Goal: Information Seeking & Learning: Learn about a topic

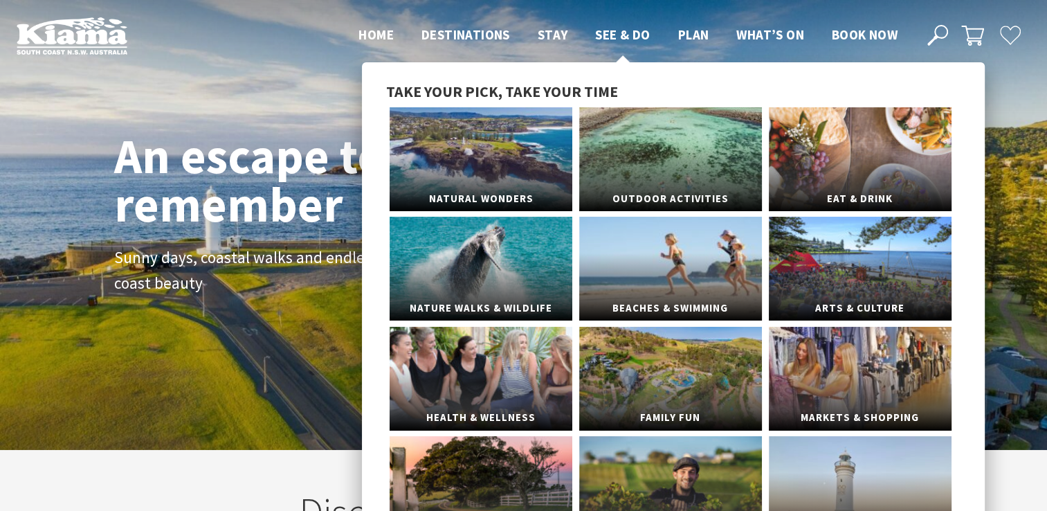
click at [637, 37] on span "See & Do" at bounding box center [622, 34] width 55 height 17
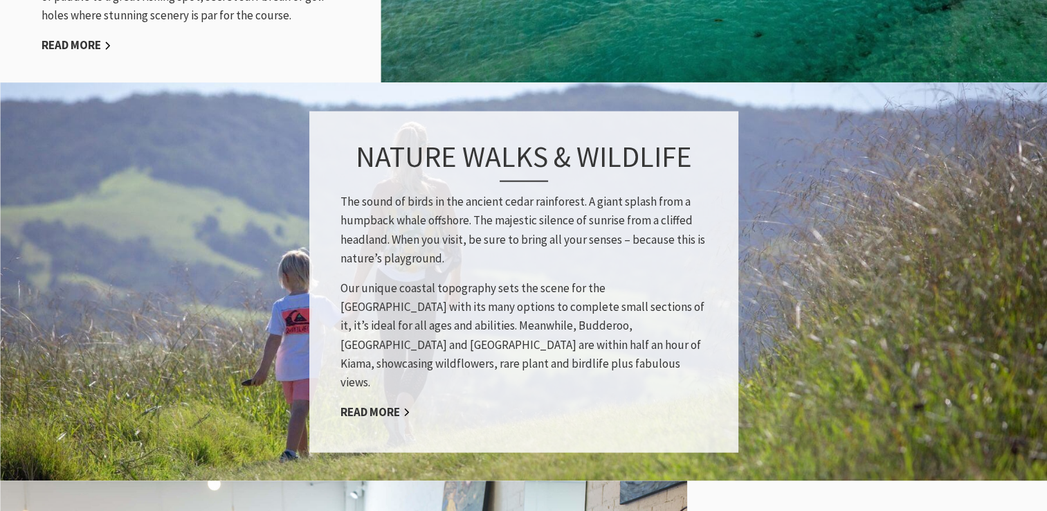
scroll to position [1700, 0]
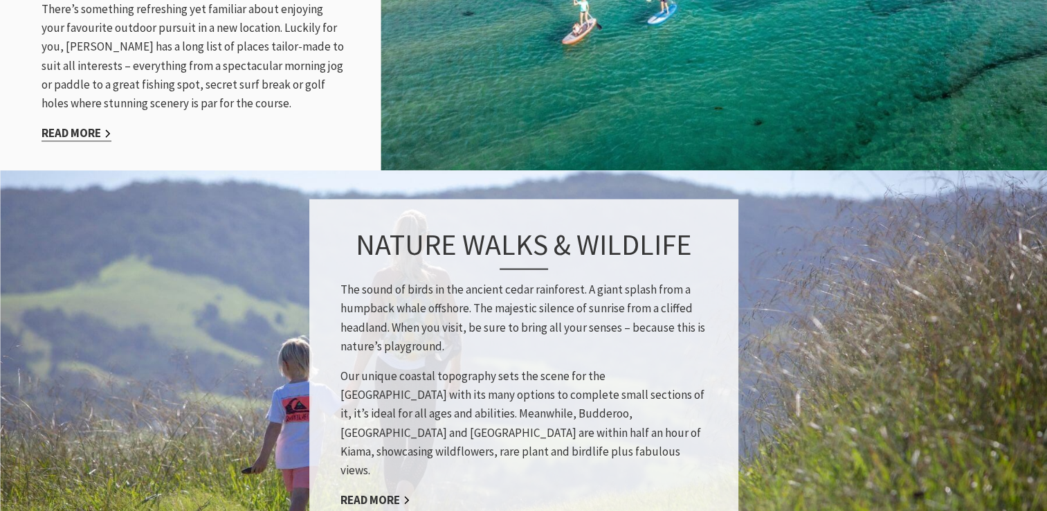
click at [73, 126] on link "Read More" at bounding box center [77, 133] width 70 height 16
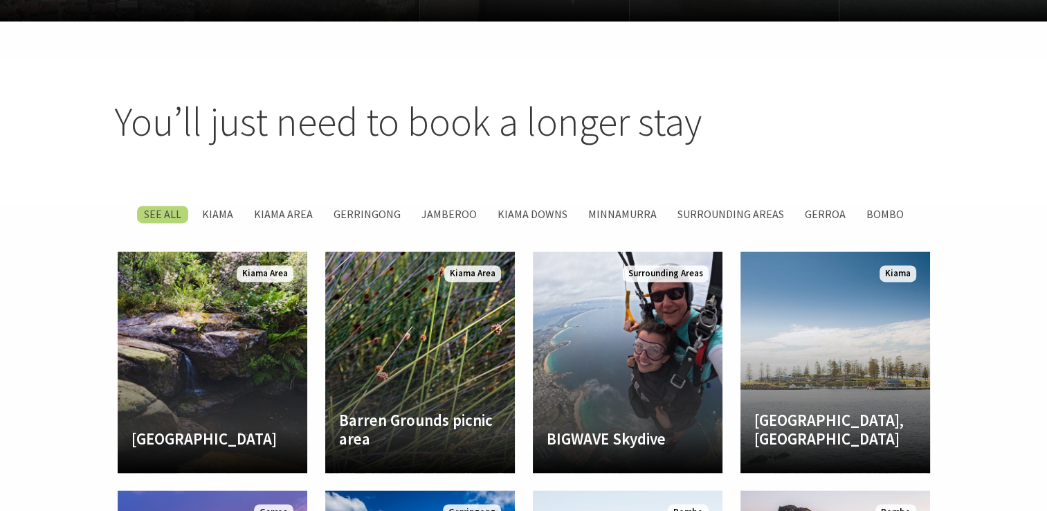
scroll to position [1771, 0]
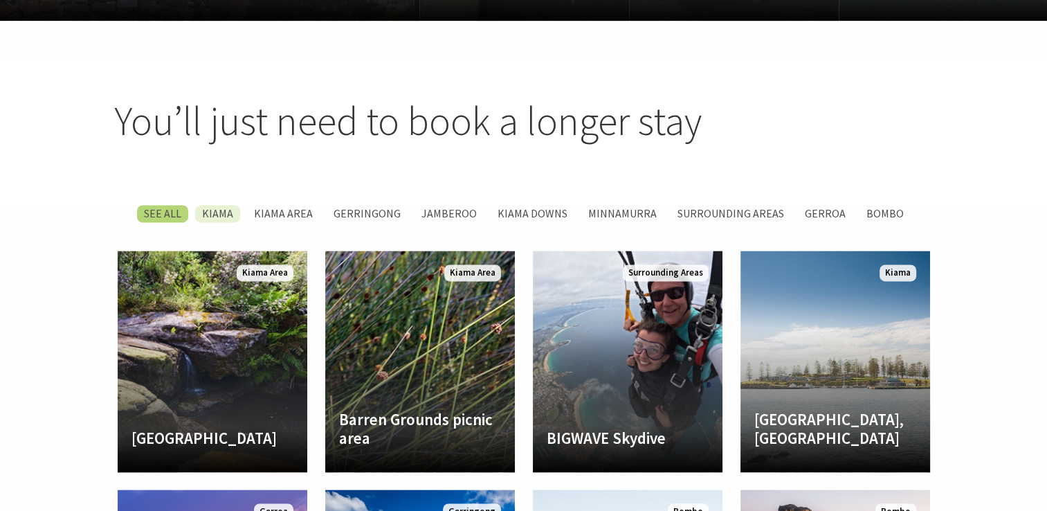
click at [238, 205] on label "Kiama" at bounding box center [217, 213] width 45 height 17
click at [0, 0] on input "Kiama" at bounding box center [0, 0] width 0 height 0
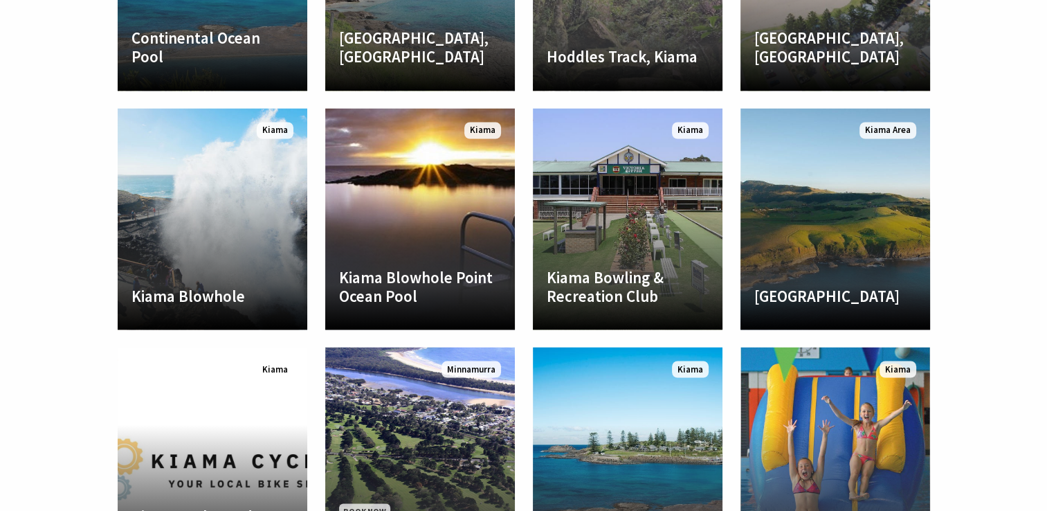
scroll to position [2392, 0]
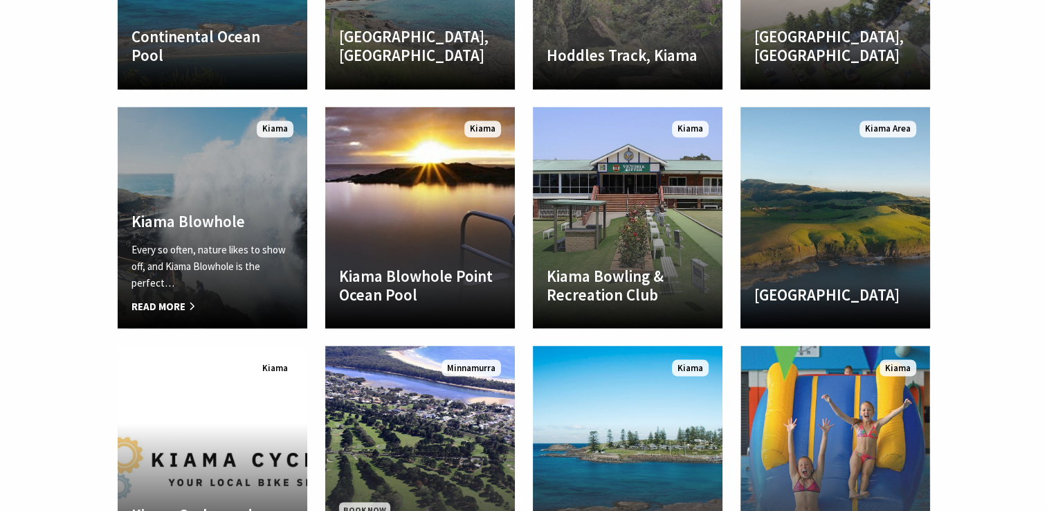
click at [210, 241] on p "Every so often, nature likes to show off, and Kiama Blowhole is the perfect…" at bounding box center [212, 266] width 162 height 50
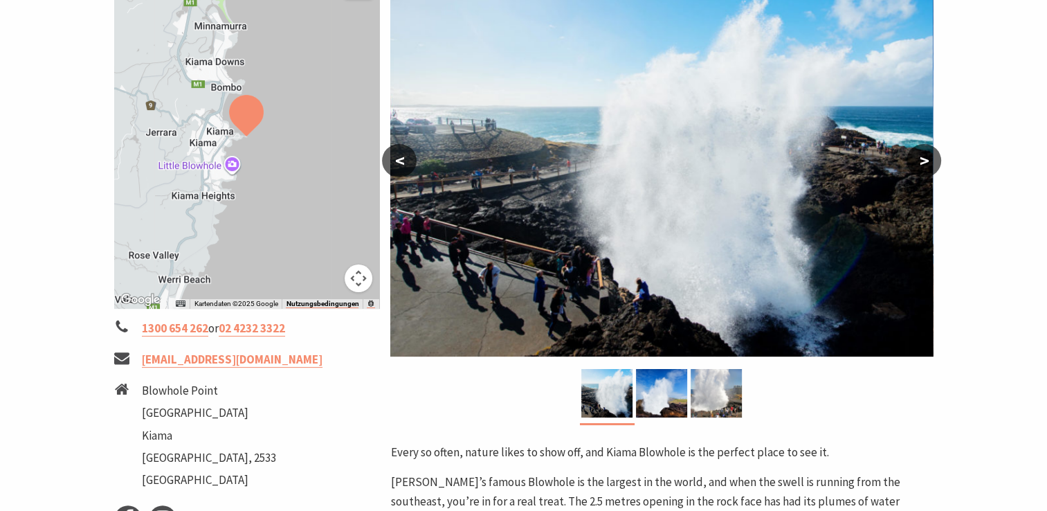
scroll to position [249, 0]
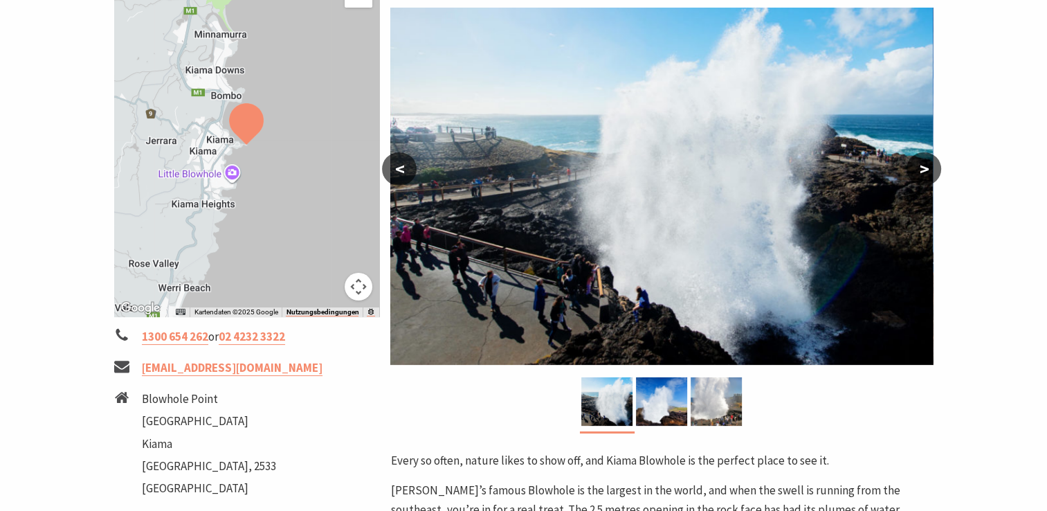
click at [230, 173] on div at bounding box center [247, 145] width 266 height 344
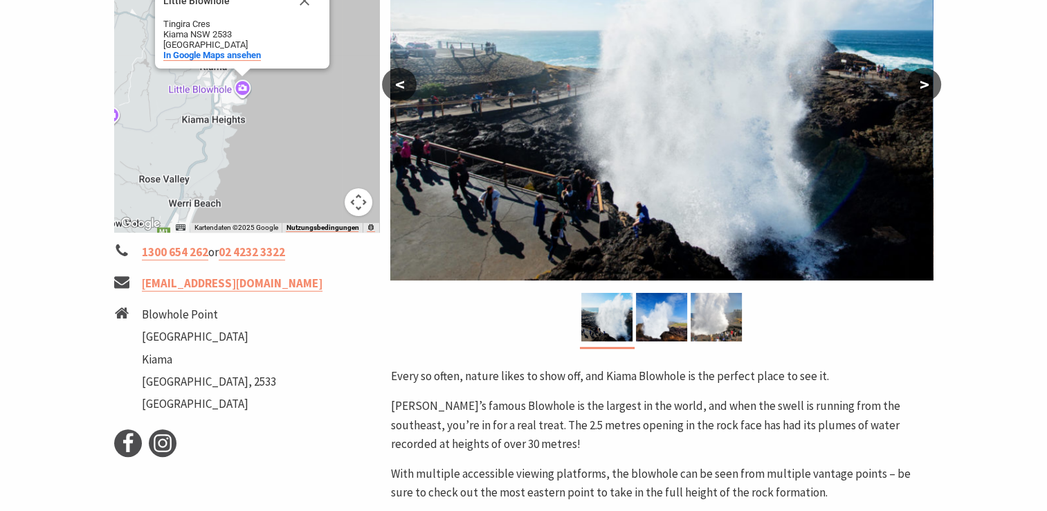
scroll to position [335, 0]
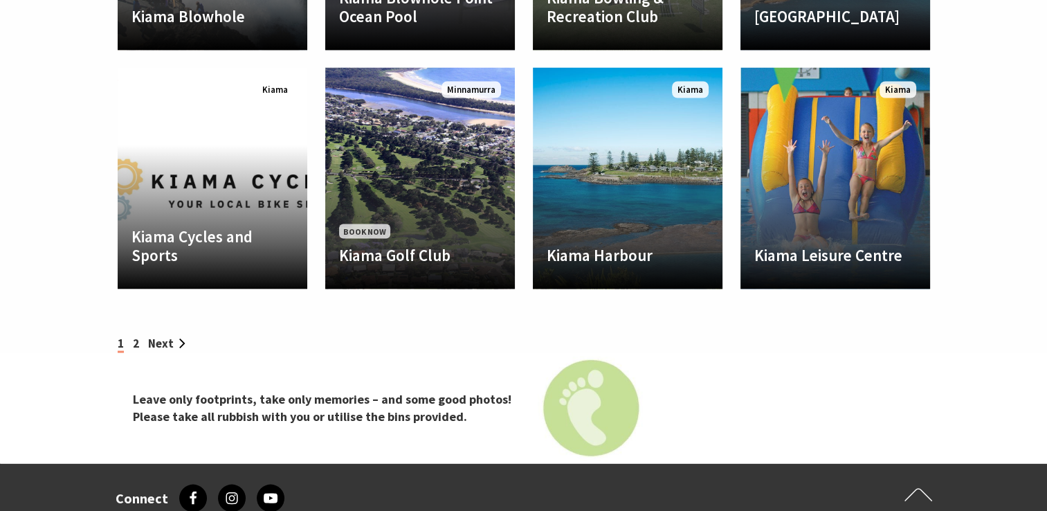
scroll to position [2668, 0]
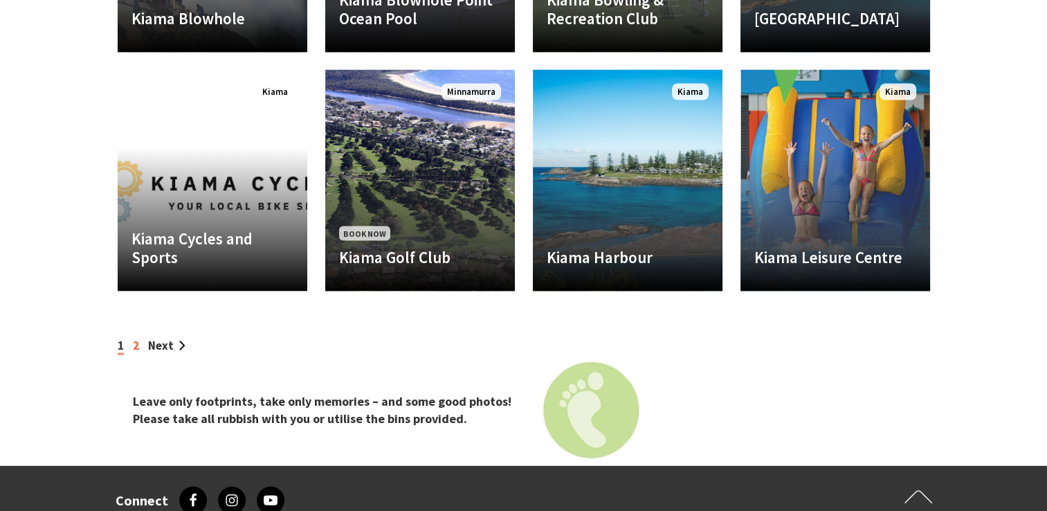
click at [134, 339] on link "2" at bounding box center [136, 345] width 6 height 15
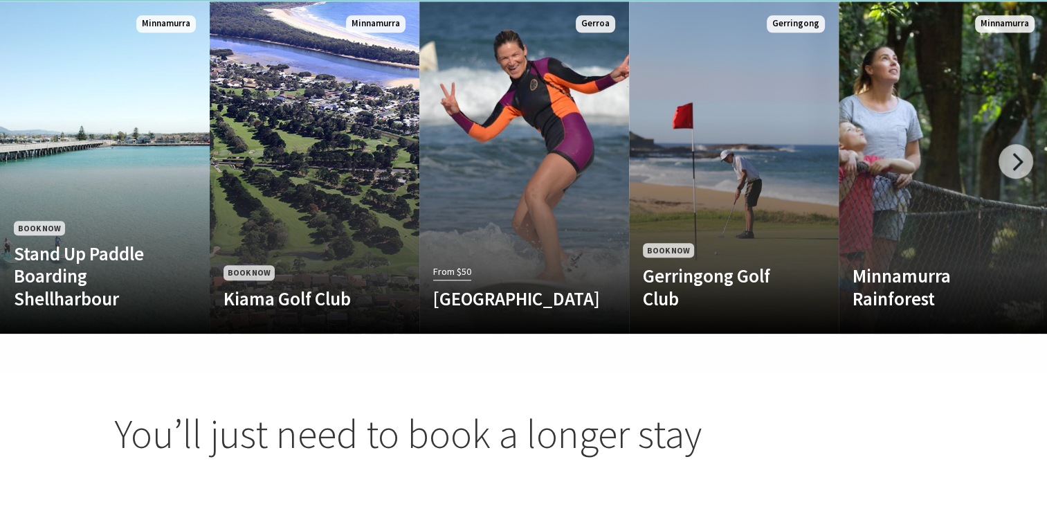
scroll to position [1460, 0]
